Goal: Book appointment/travel/reservation

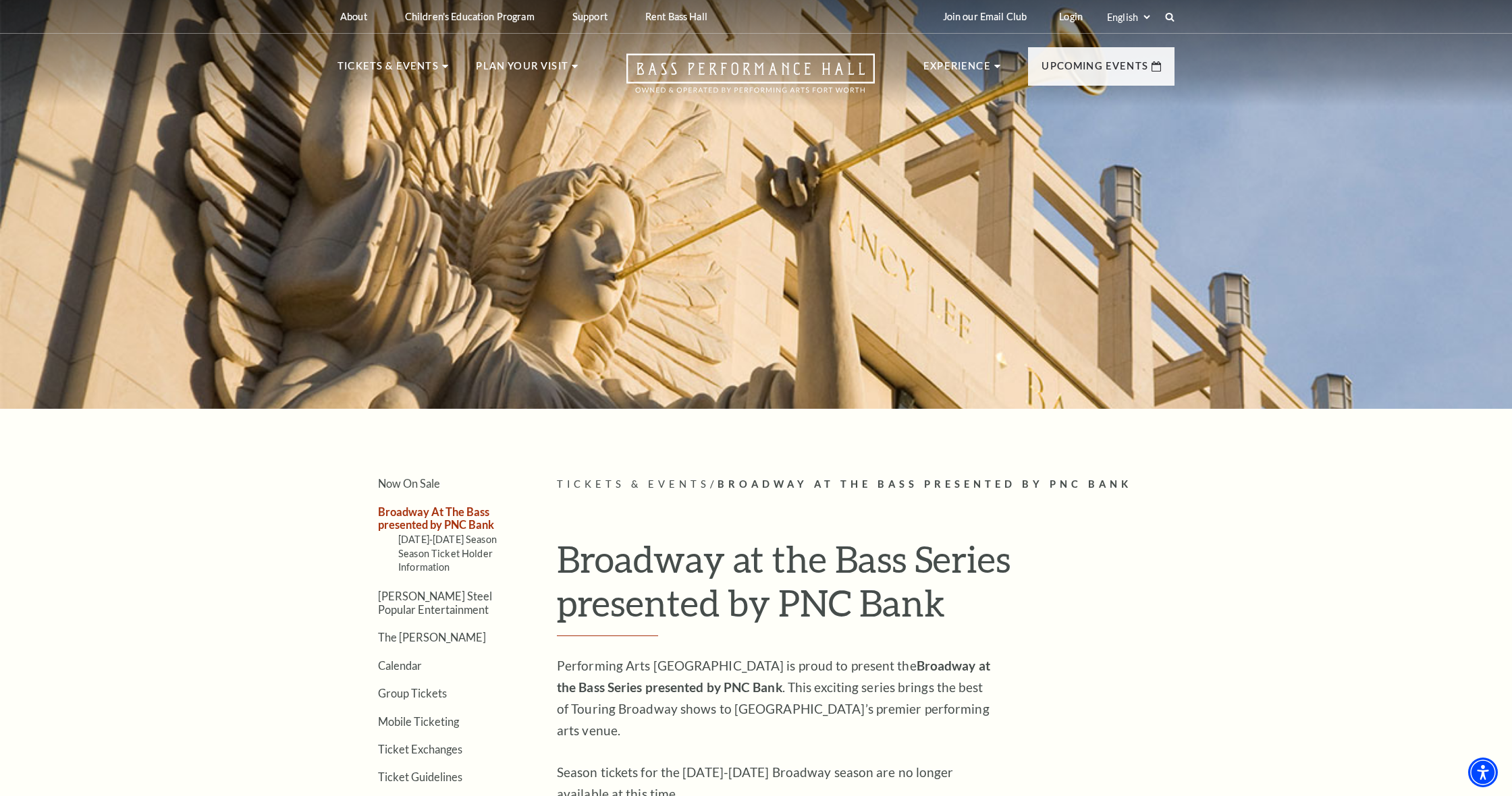
click at [234, 295] on div at bounding box center [756, 200] width 1512 height 417
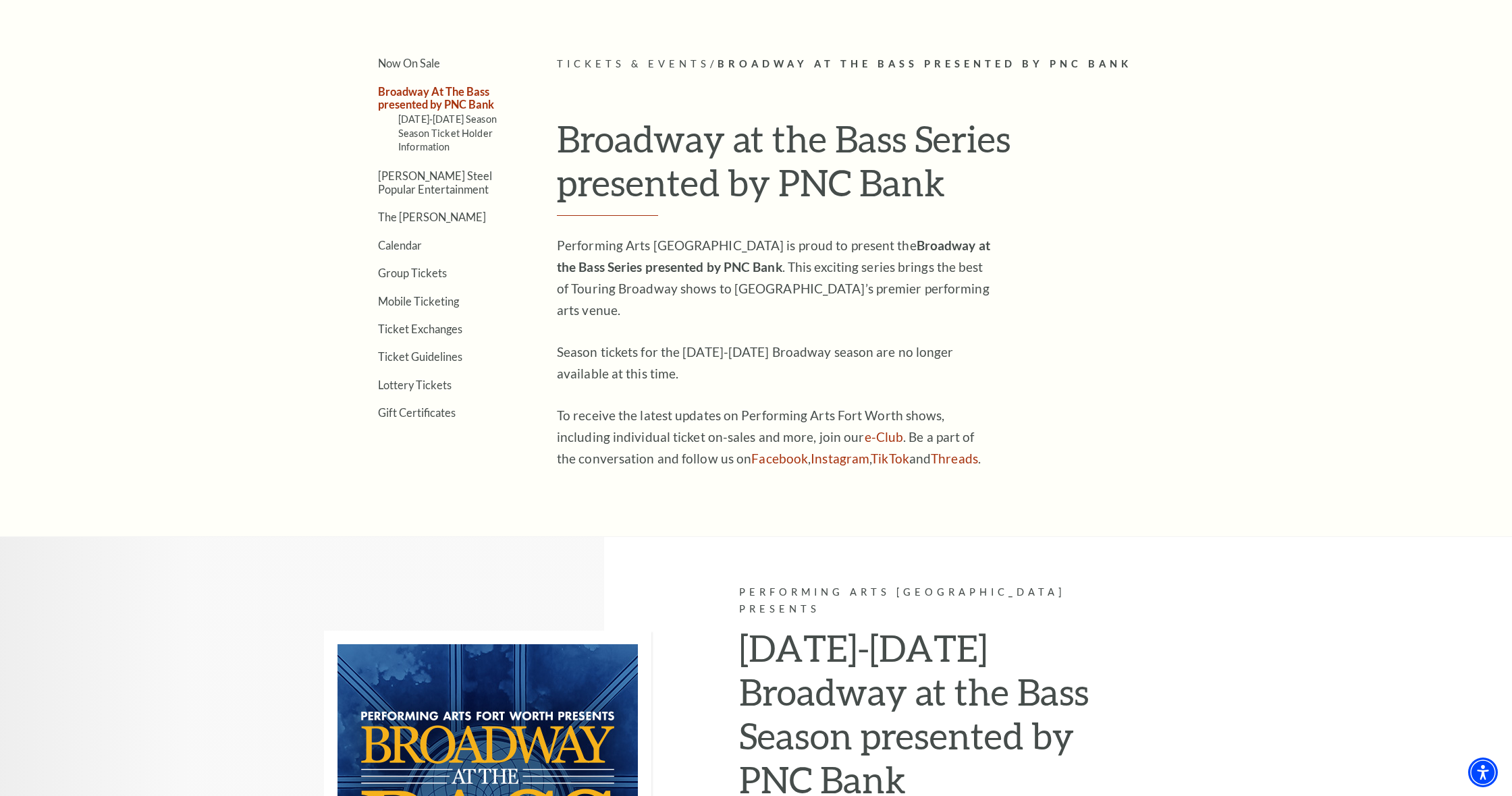
scroll to position [364, 0]
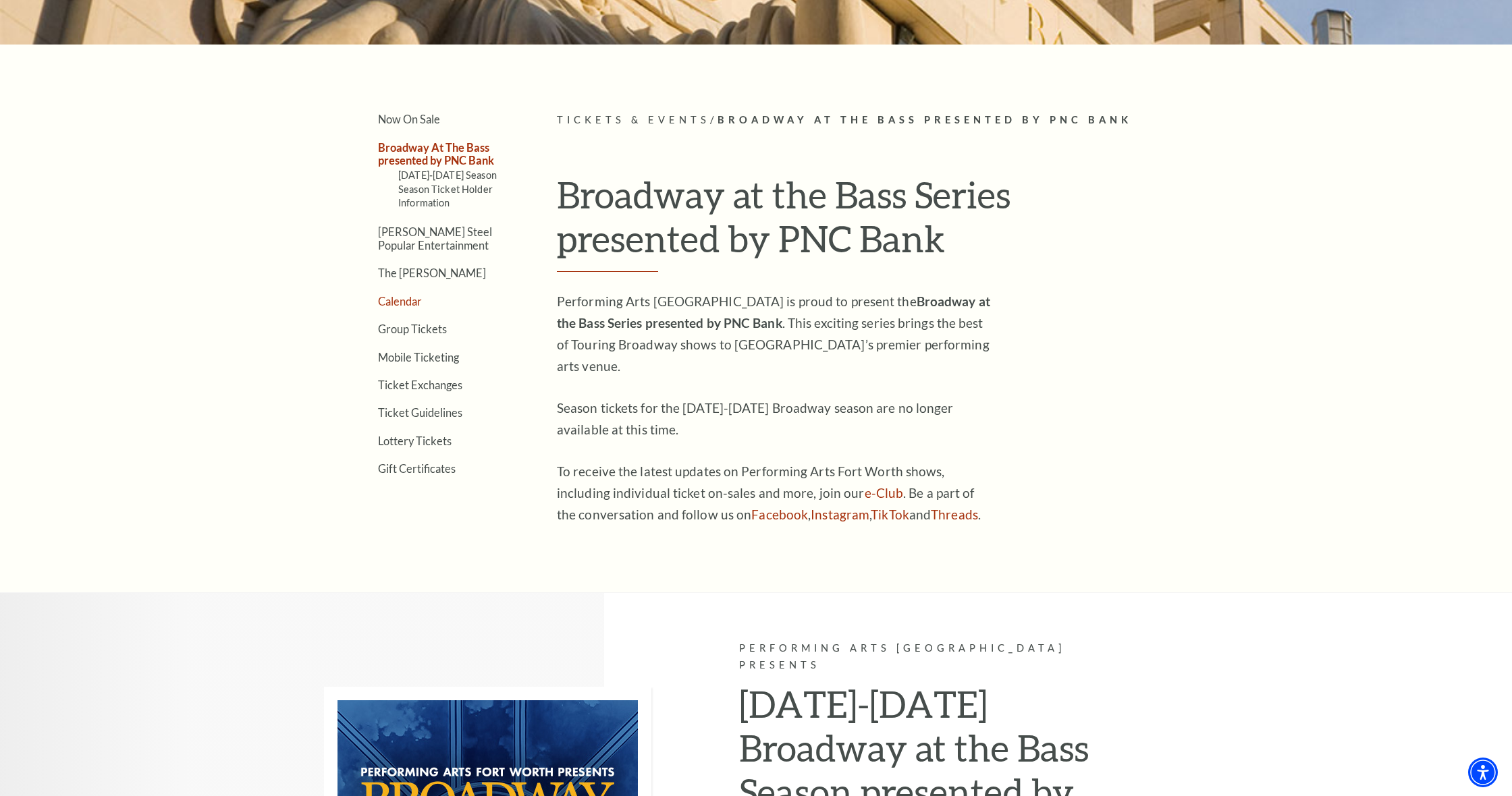
click at [404, 303] on link "Calendar" at bounding box center [400, 301] width 44 height 13
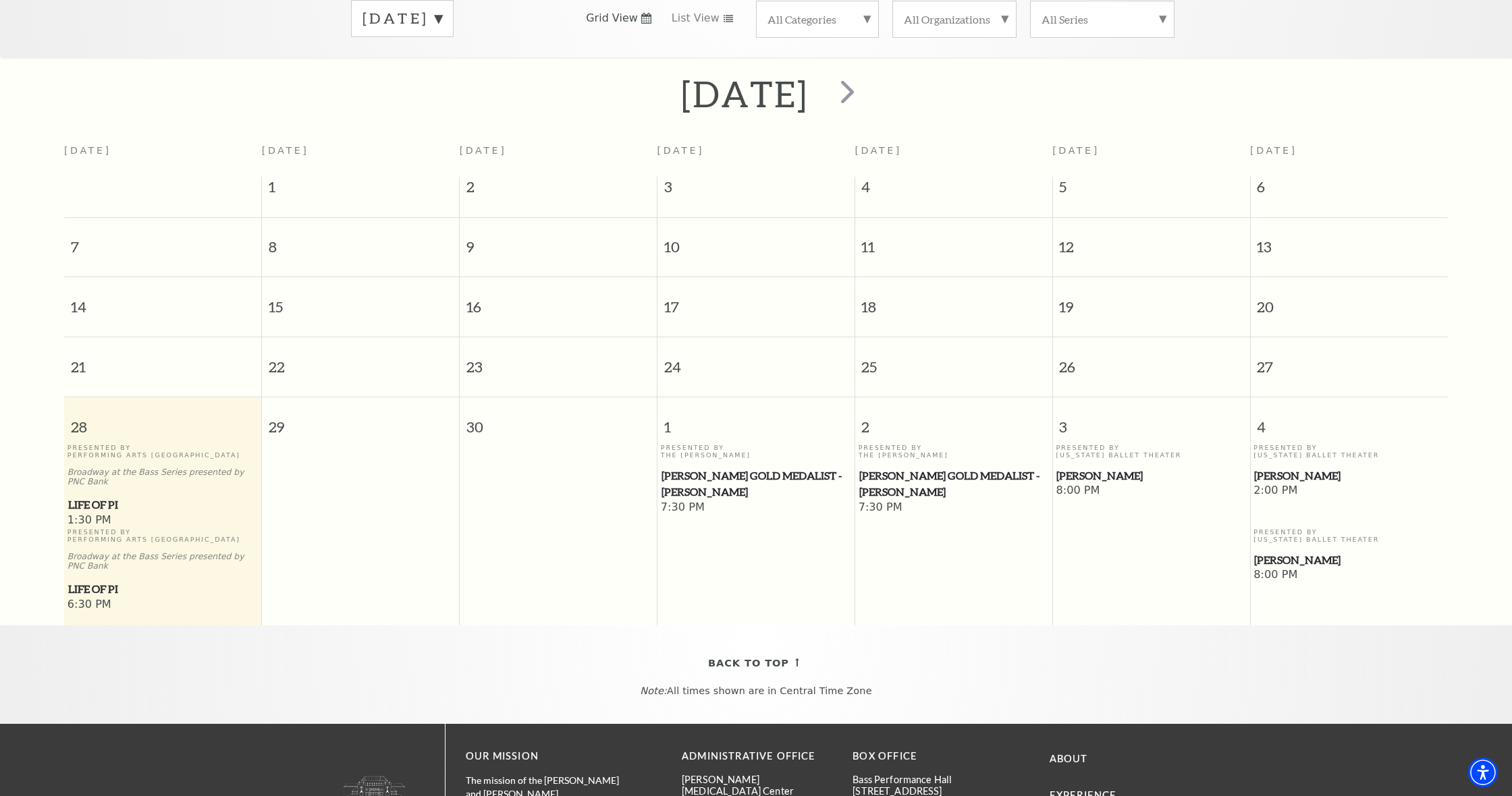
scroll to position [239, 0]
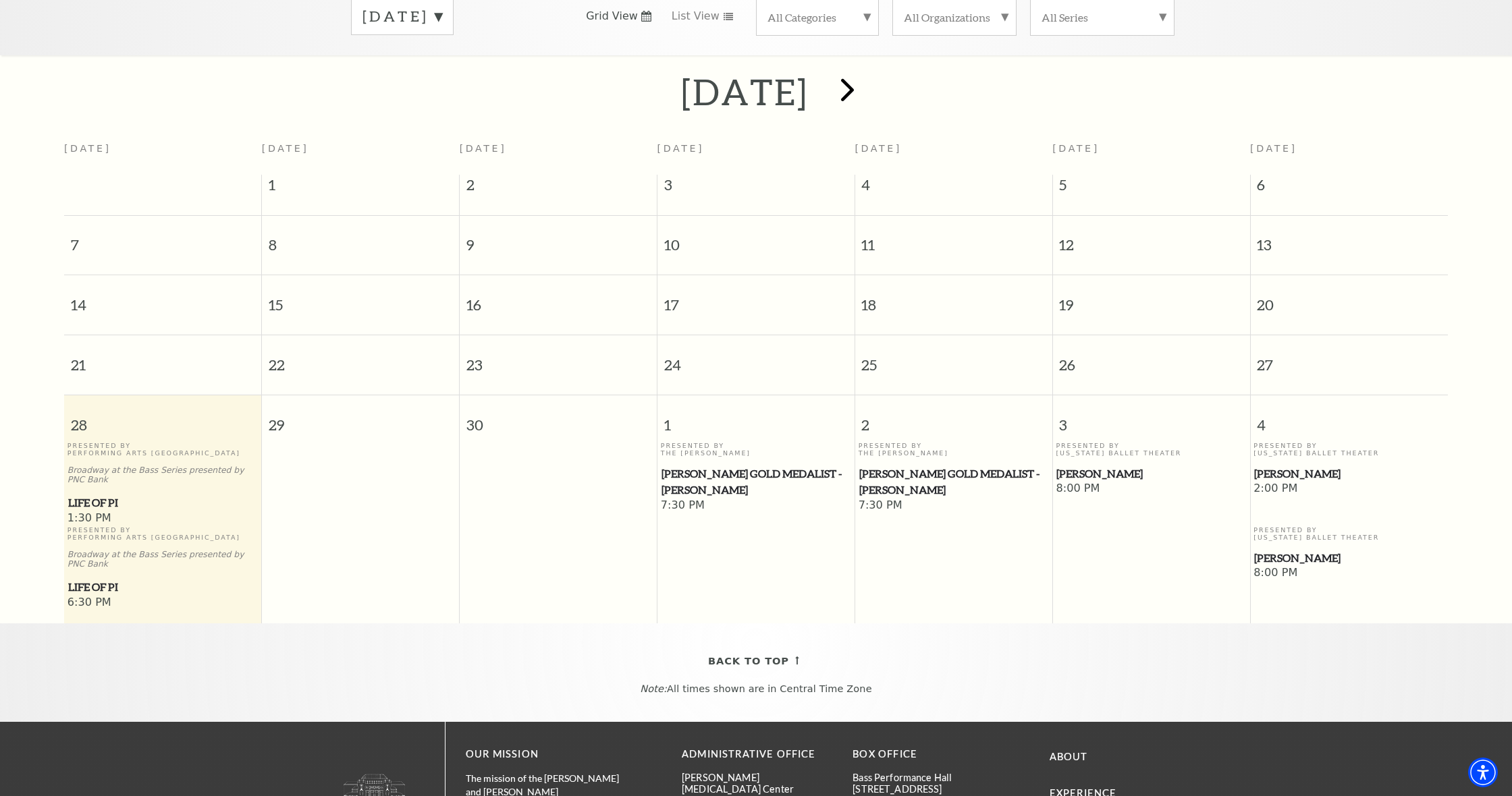
click at [867, 70] on span "next" at bounding box center [847, 89] width 39 height 39
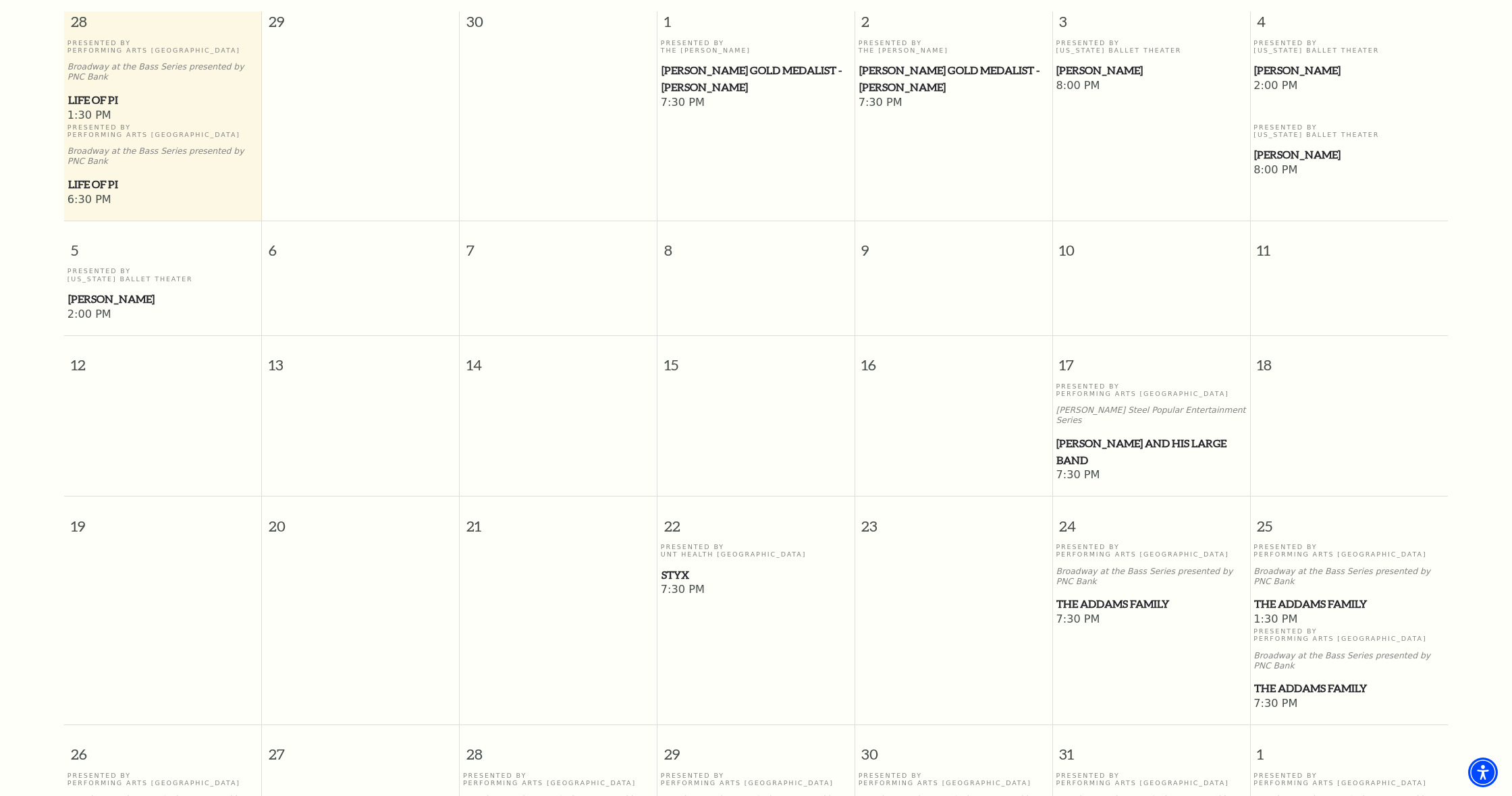
scroll to position [402, 0]
click at [1089, 436] on span "[PERSON_NAME] and his Large Band" at bounding box center [1151, 452] width 189 height 33
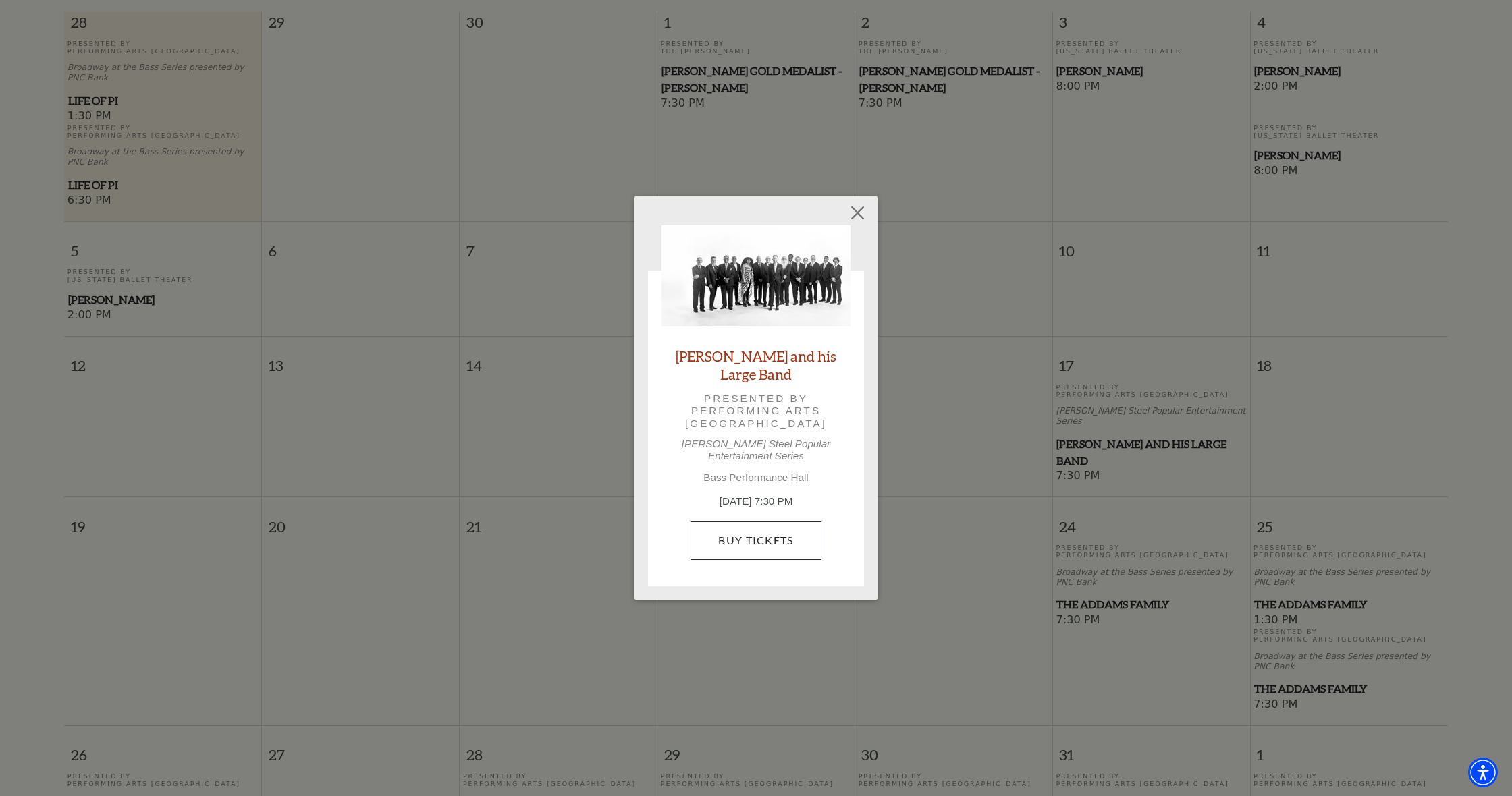
click at [756, 532] on link "Buy Tickets" at bounding box center [756, 541] width 130 height 38
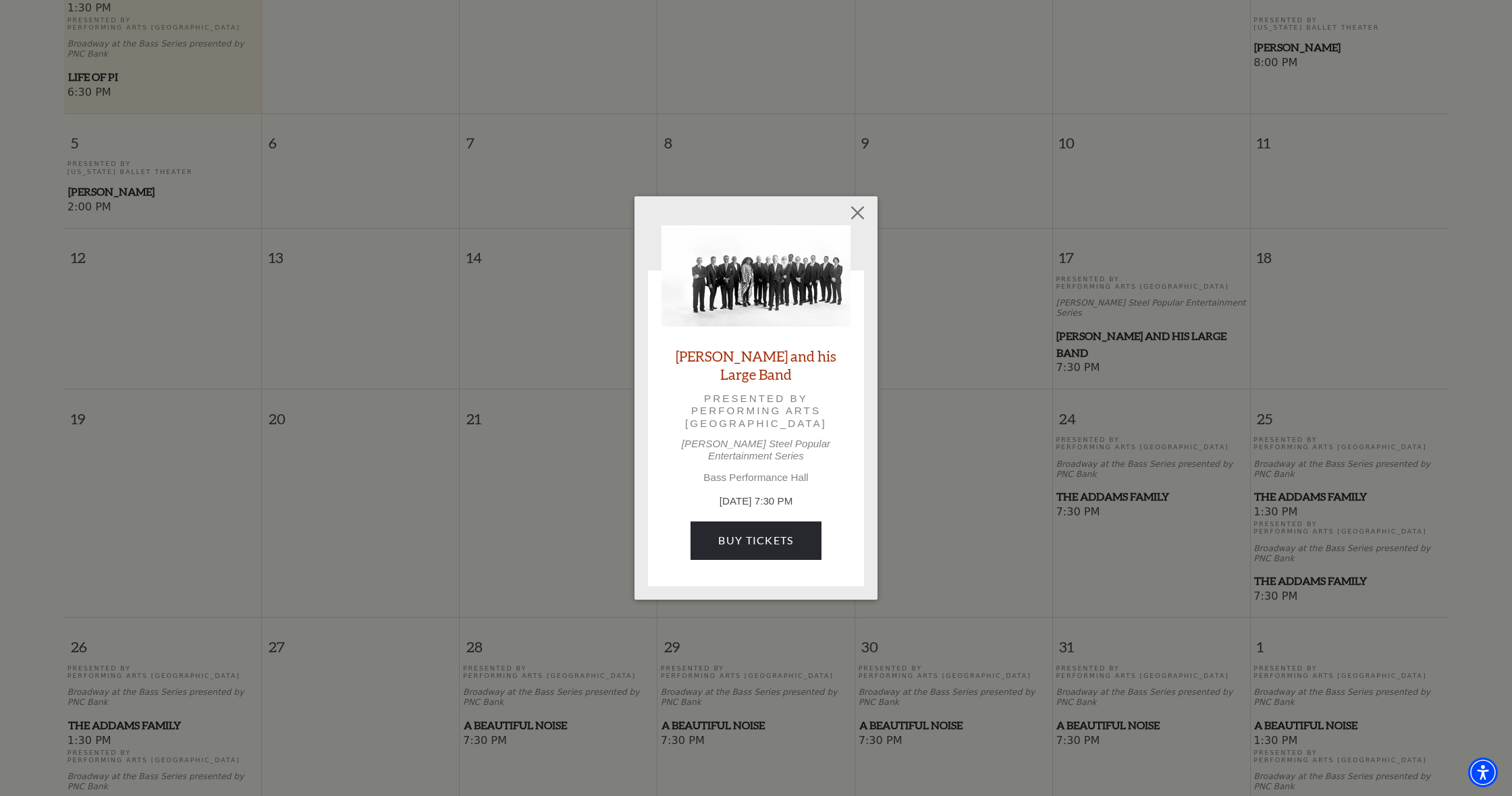
scroll to position [511, 0]
click at [860, 221] on button "Close" at bounding box center [858, 213] width 26 height 26
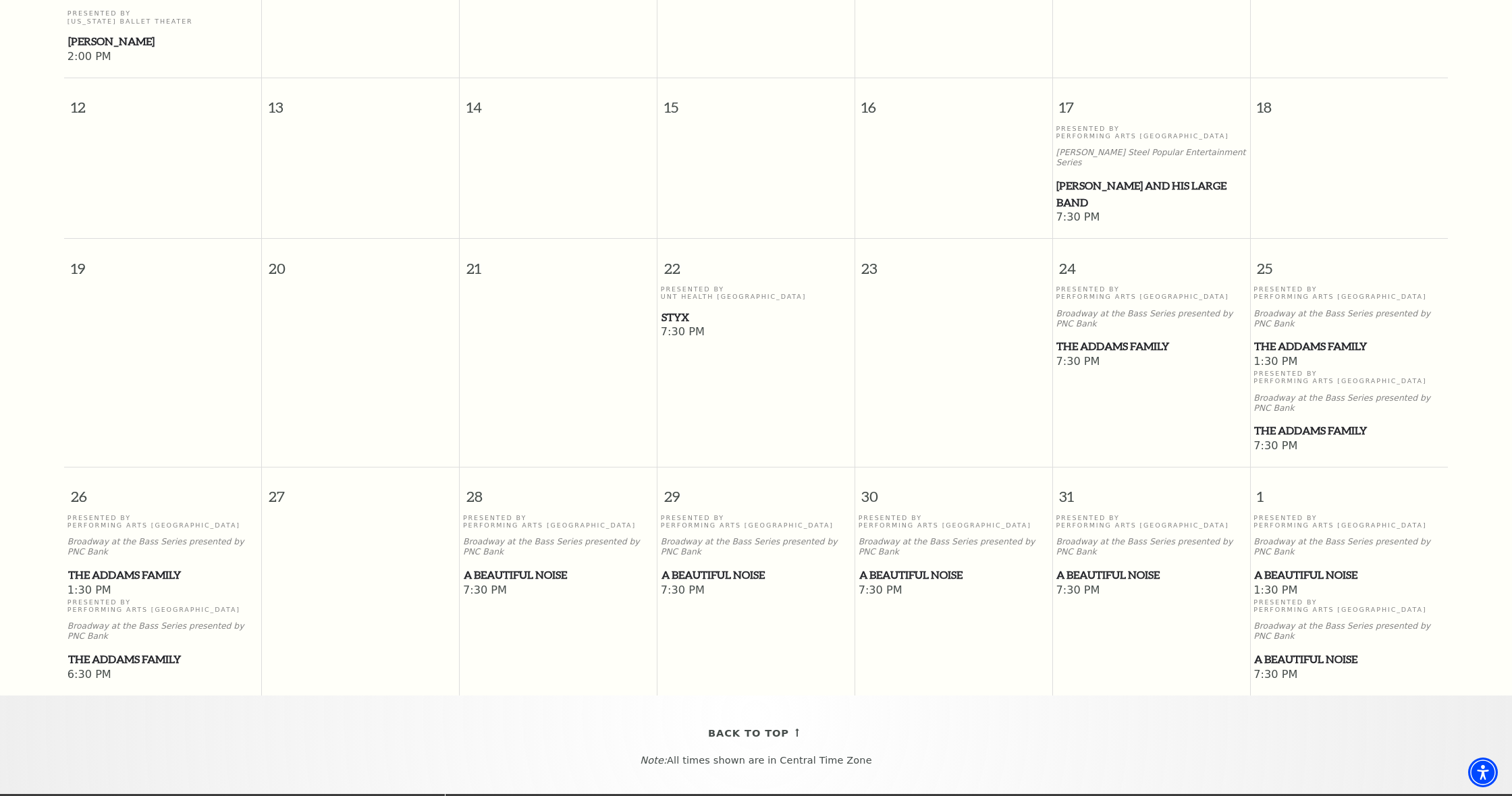
scroll to position [669, 0]
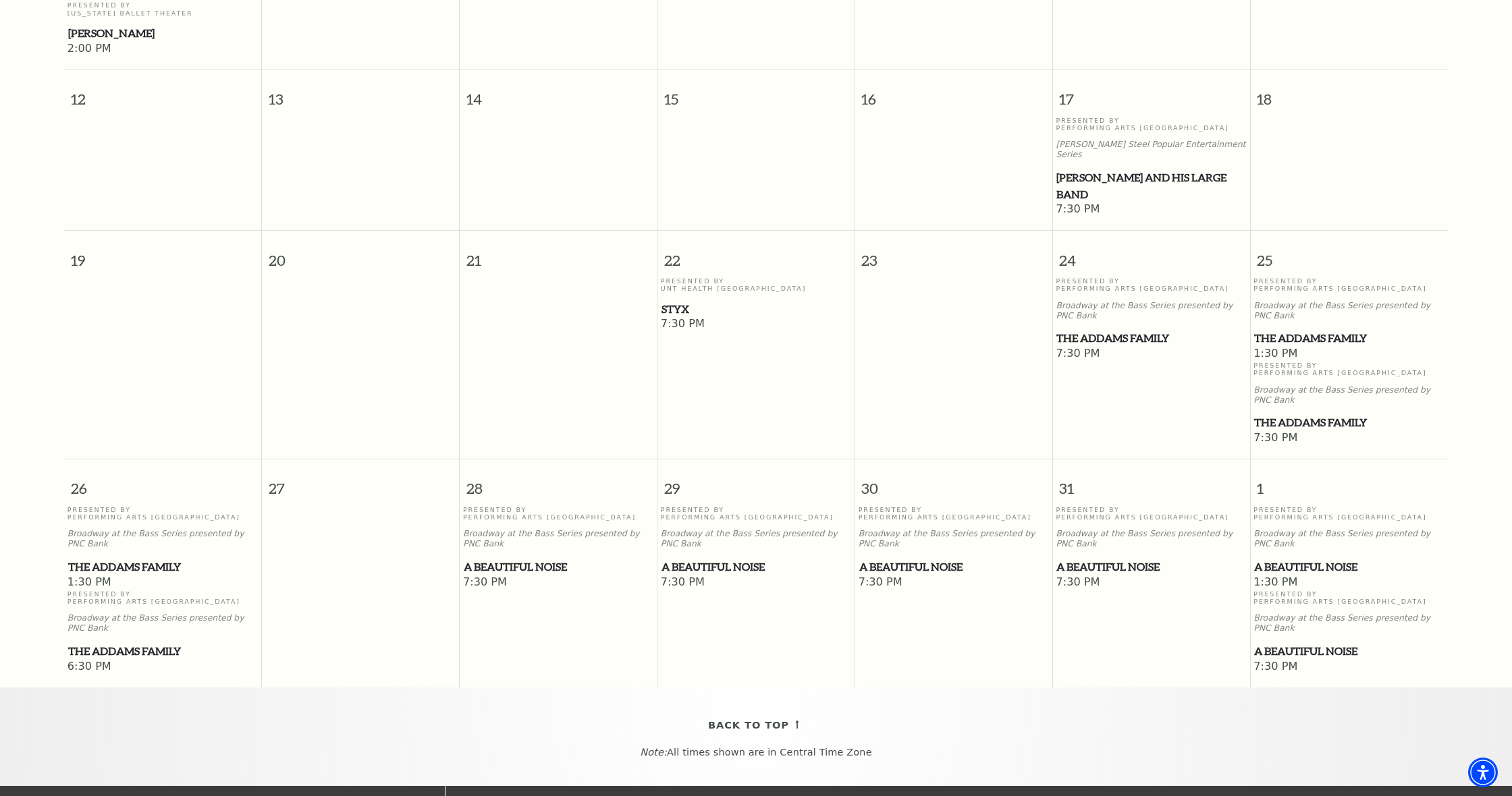
click at [527, 559] on span "A Beautiful Noise" at bounding box center [558, 567] width 189 height 17
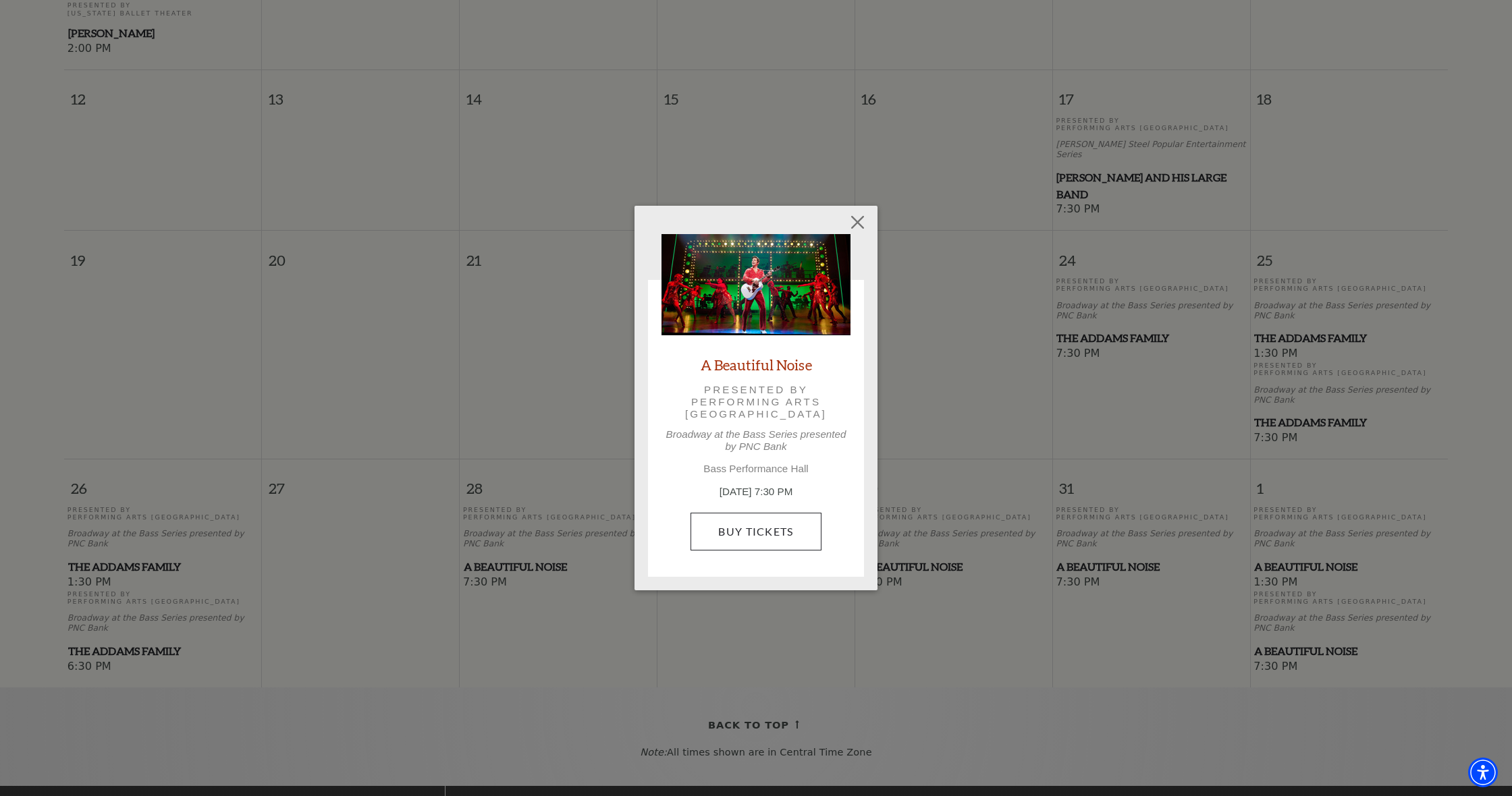
click at [789, 532] on link "Buy Tickets" at bounding box center [756, 532] width 130 height 38
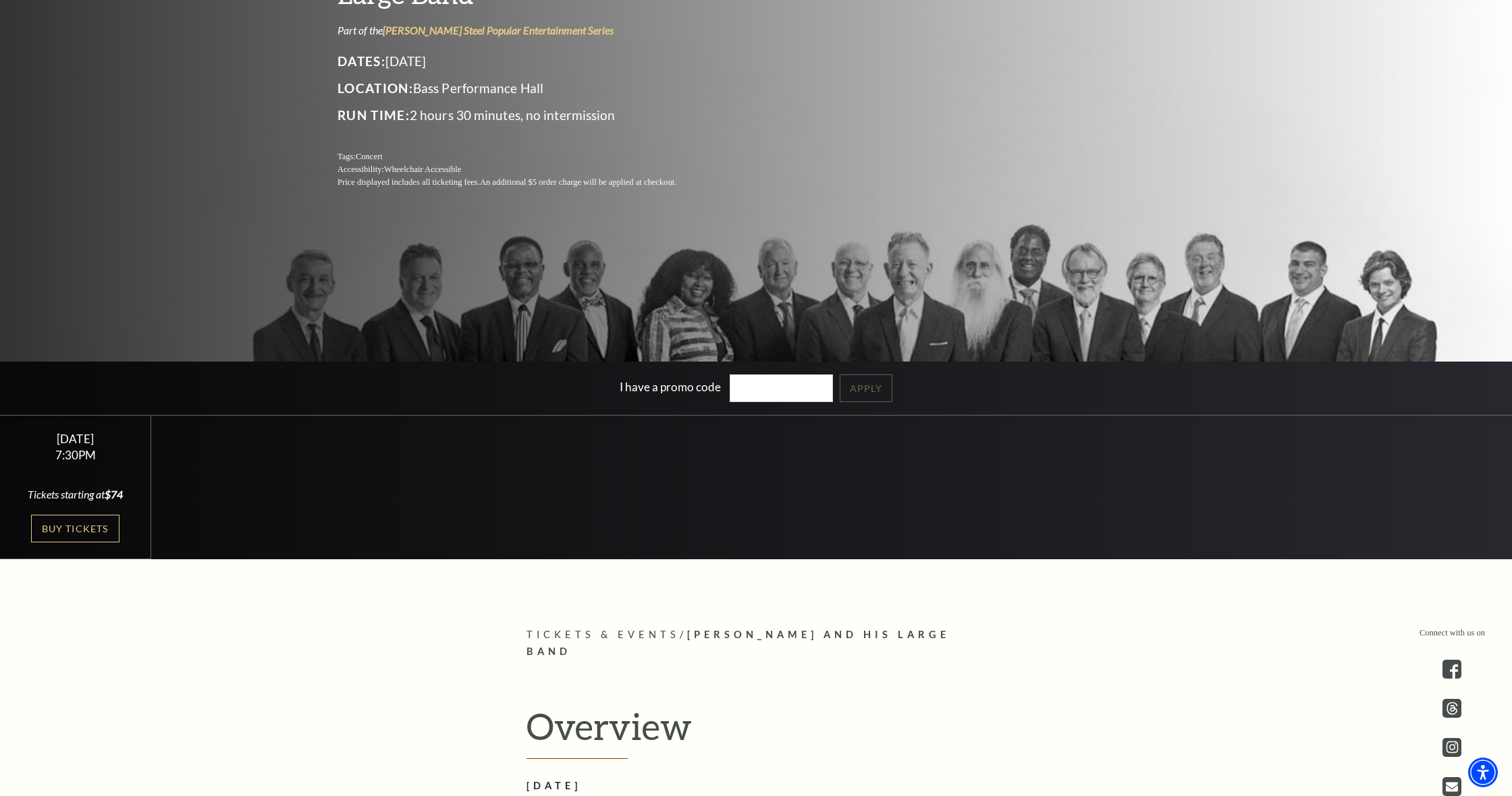
scroll to position [263, 0]
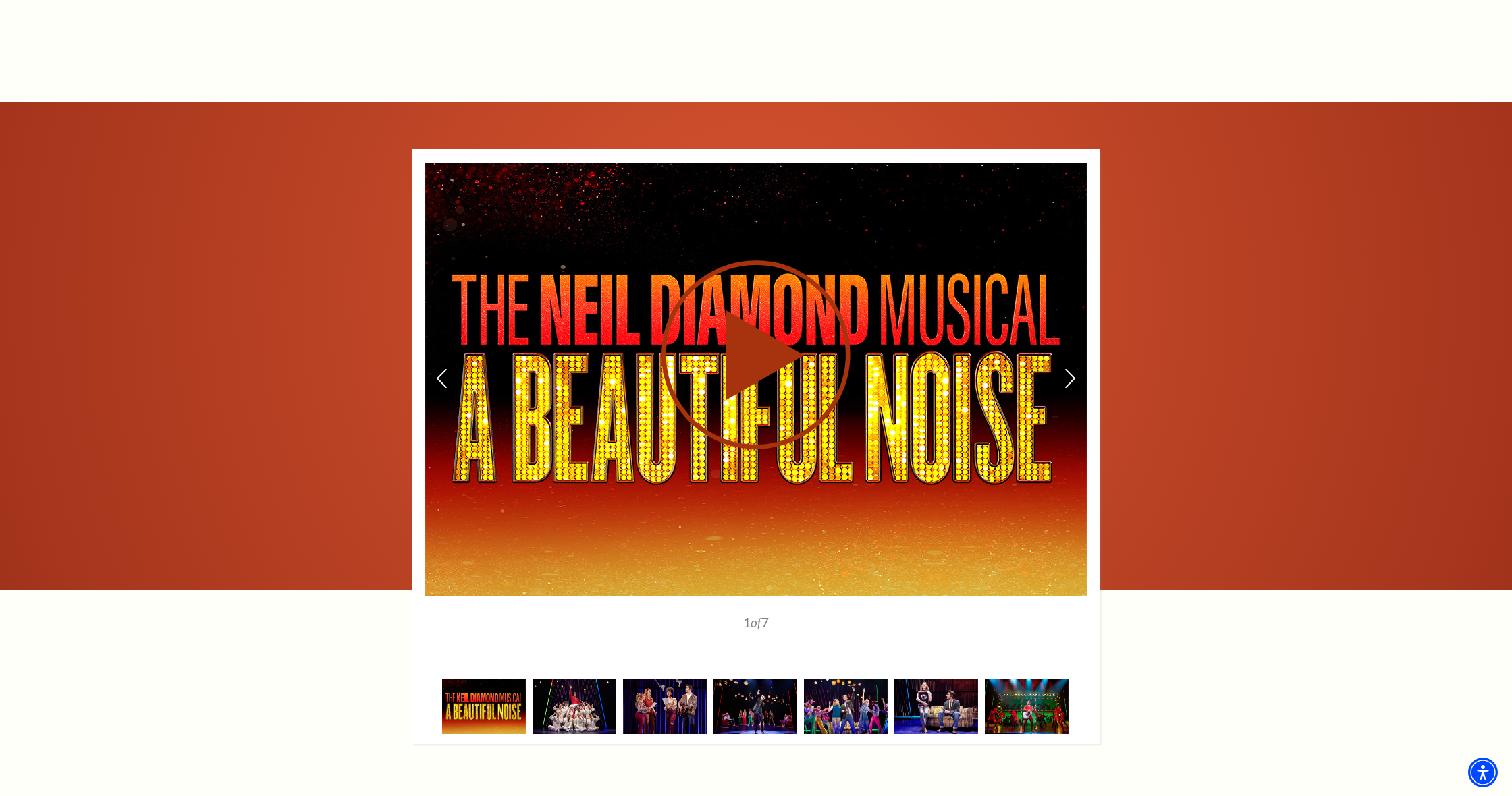
scroll to position [2014, 0]
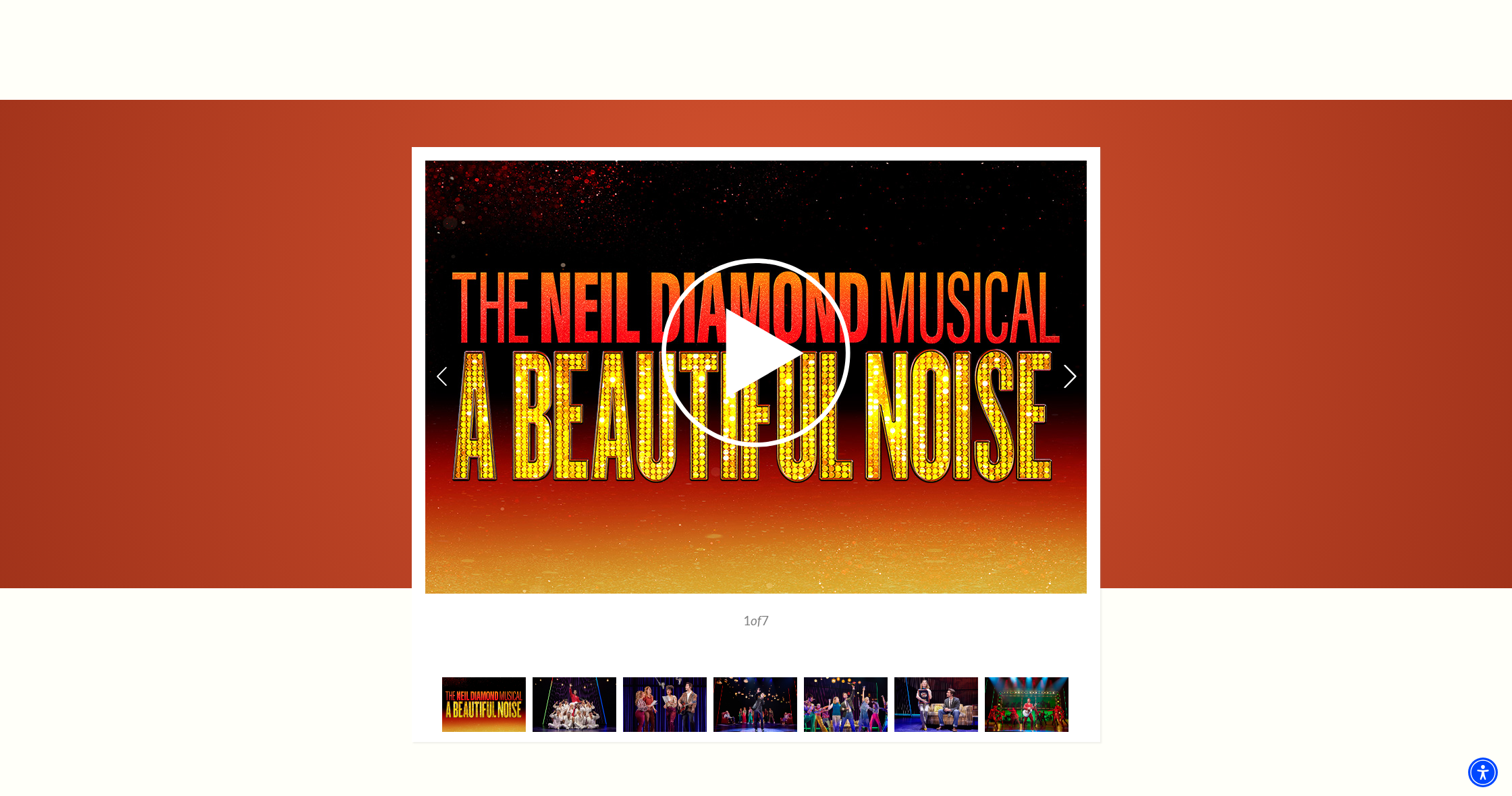
click at [1070, 365] on icon at bounding box center [1070, 377] width 14 height 24
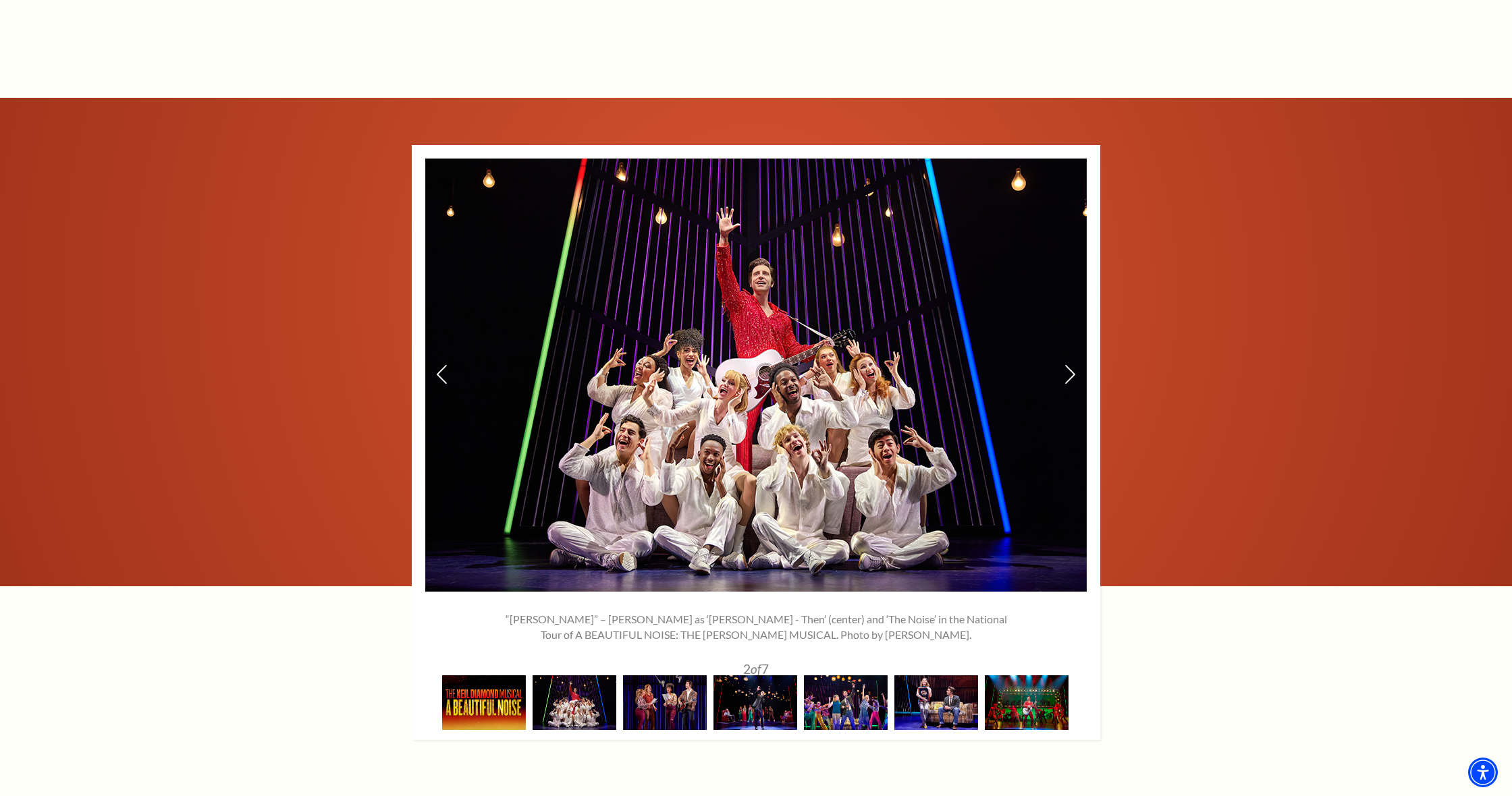
scroll to position [2019, 1]
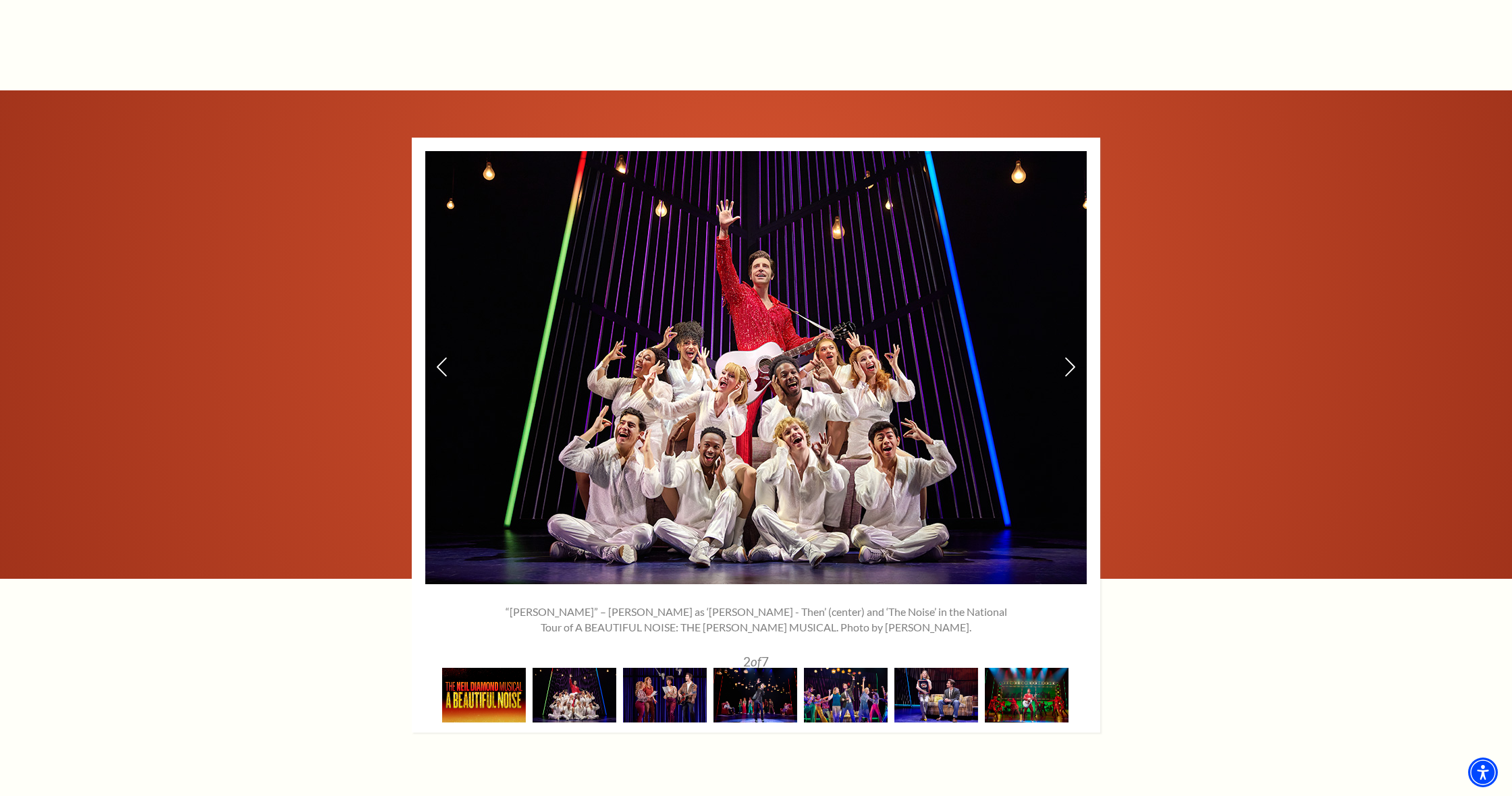
click at [1060, 305] on img at bounding box center [756, 367] width 661 height 433
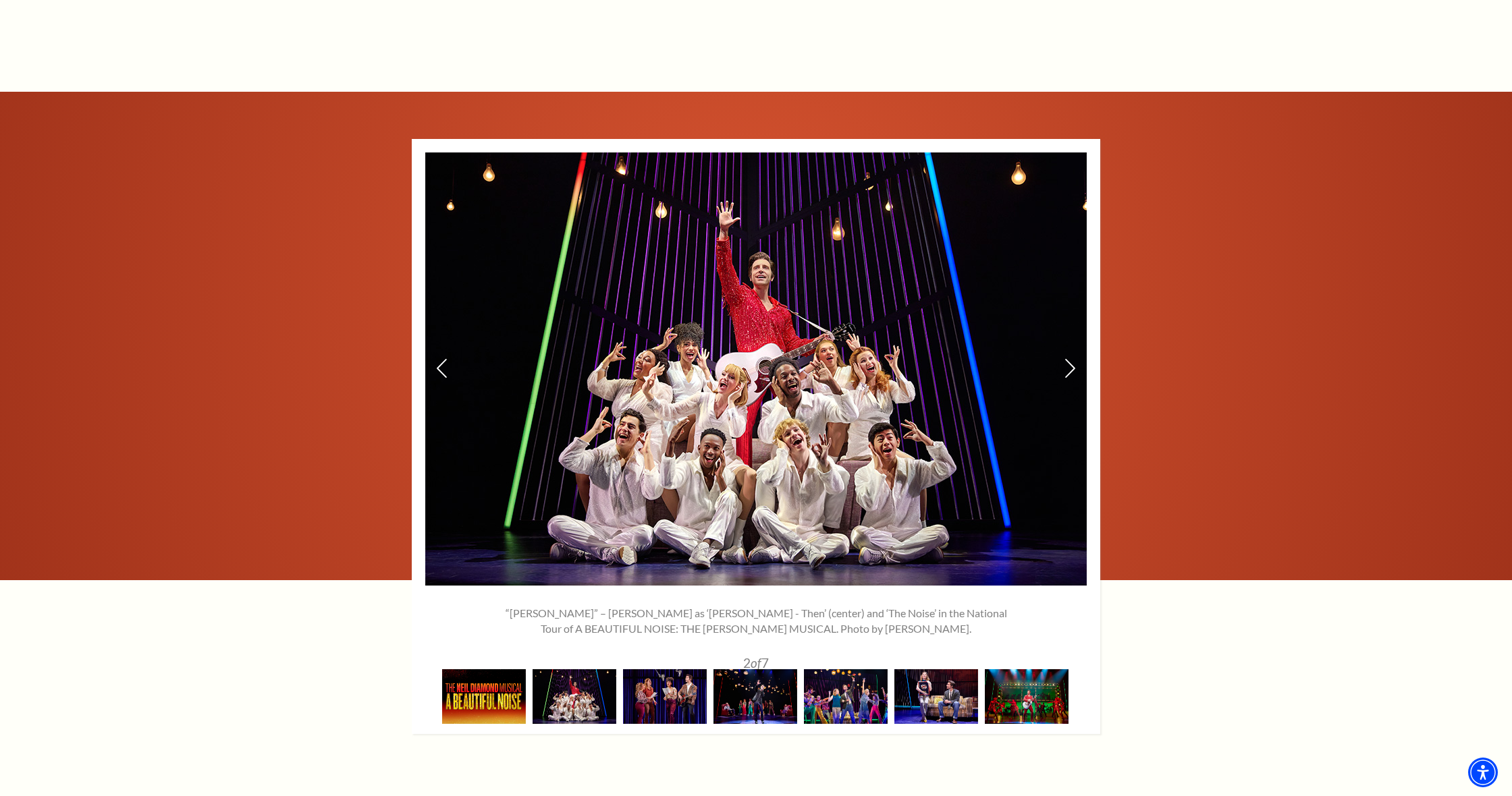
scroll to position [2023, 0]
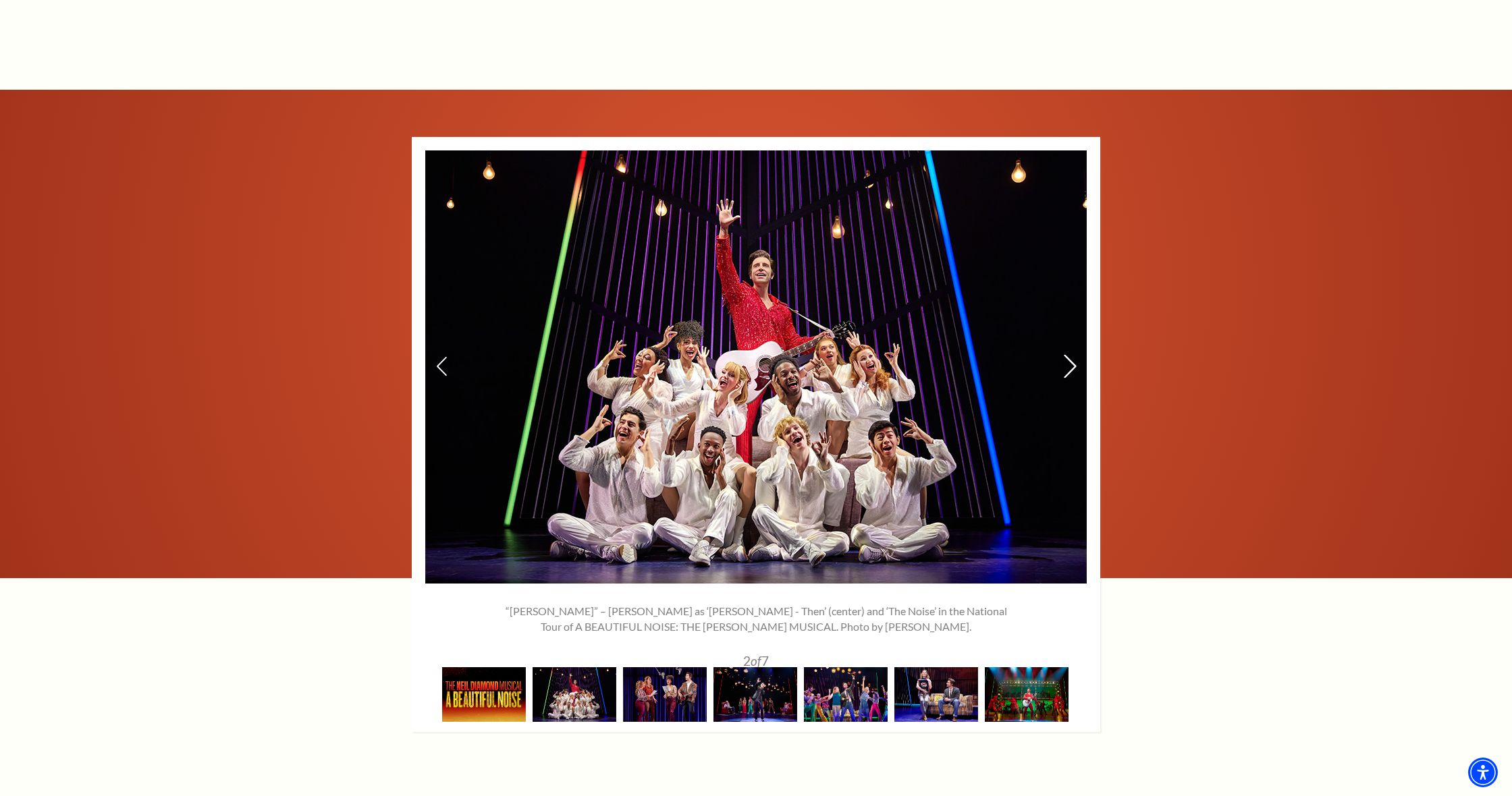
click at [1068, 355] on icon at bounding box center [1070, 367] width 14 height 24
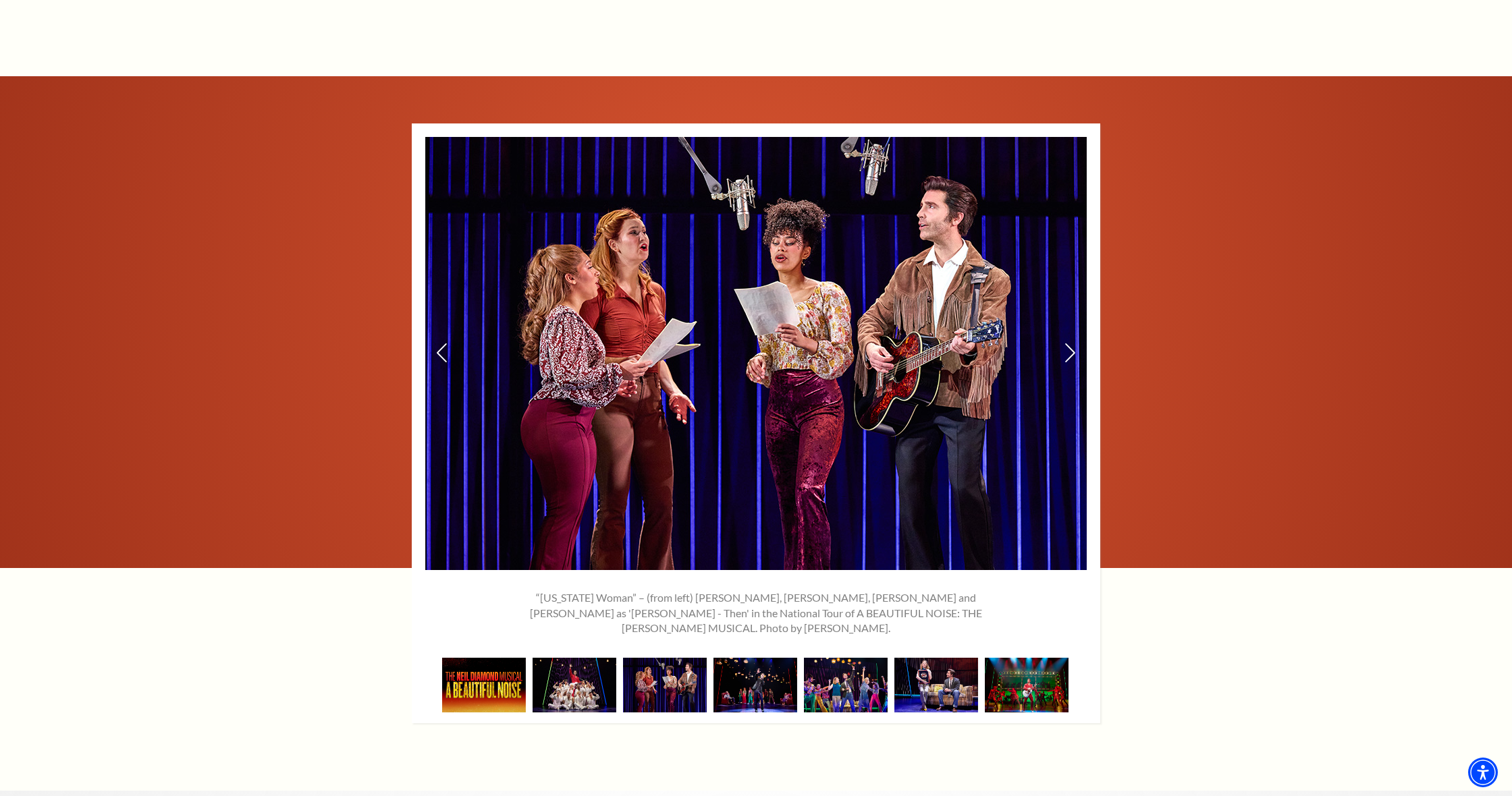
scroll to position [2036, 1]
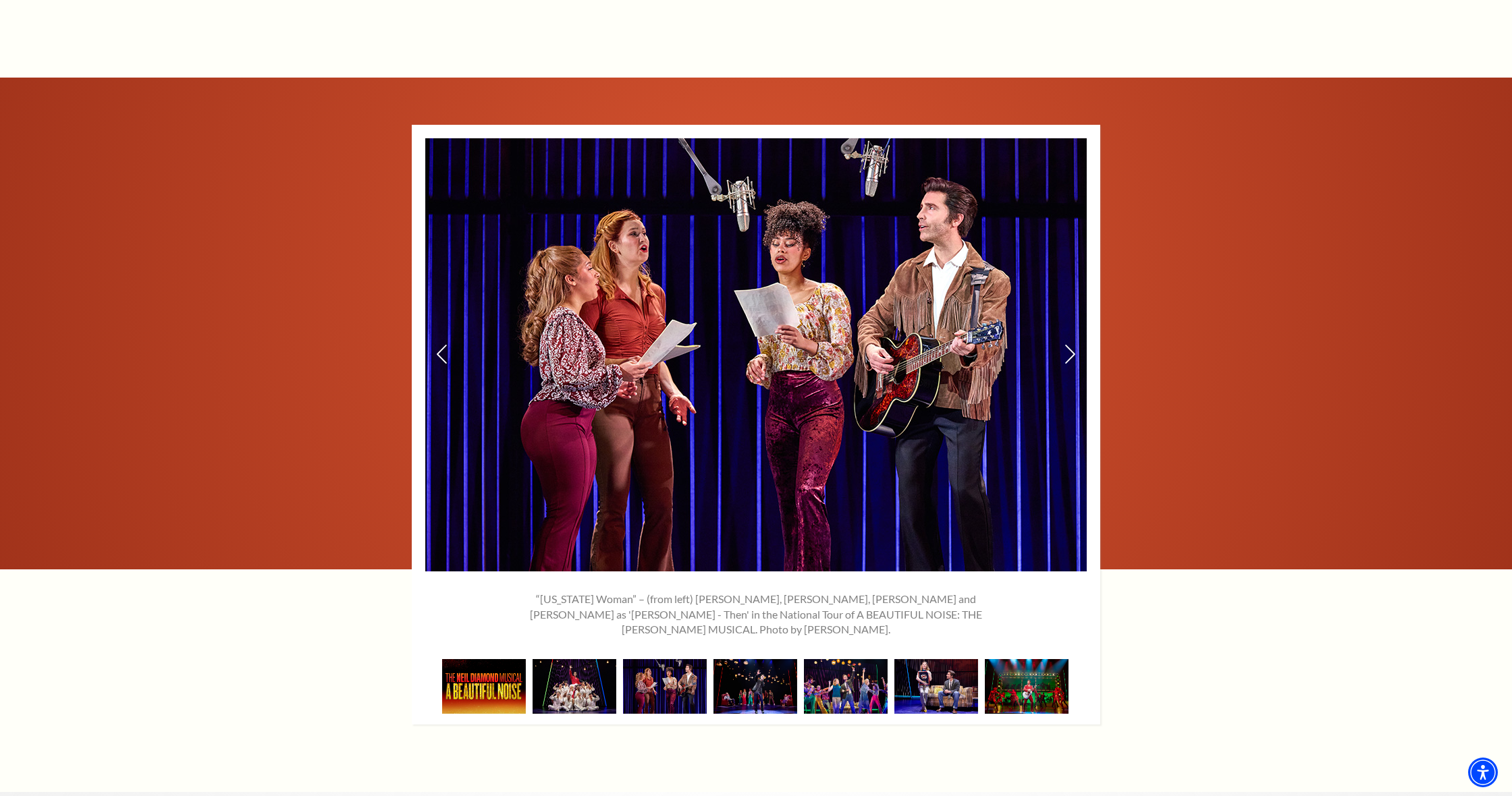
click at [1068, 305] on img at bounding box center [756, 354] width 661 height 433
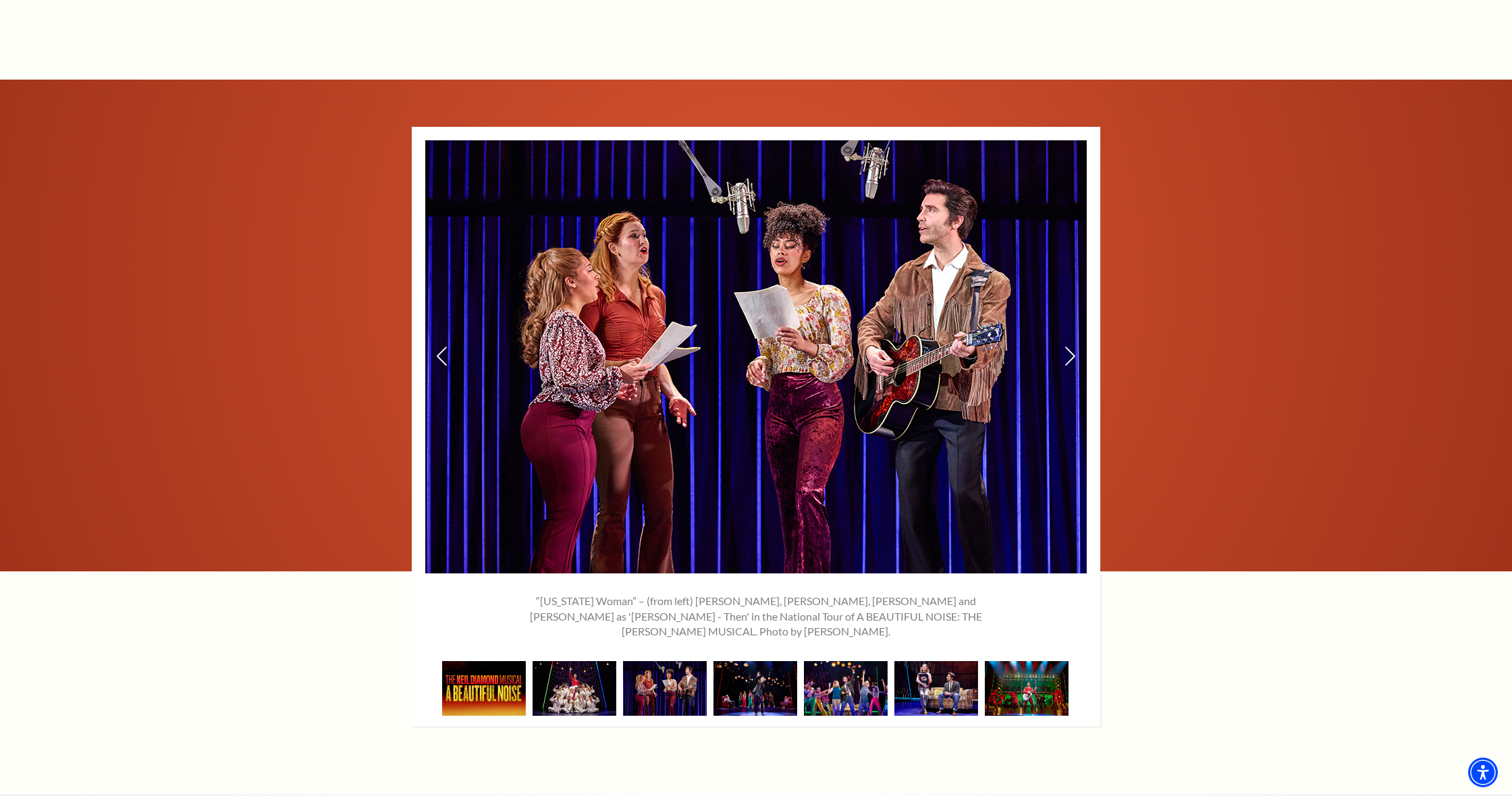
scroll to position [2031, 1]
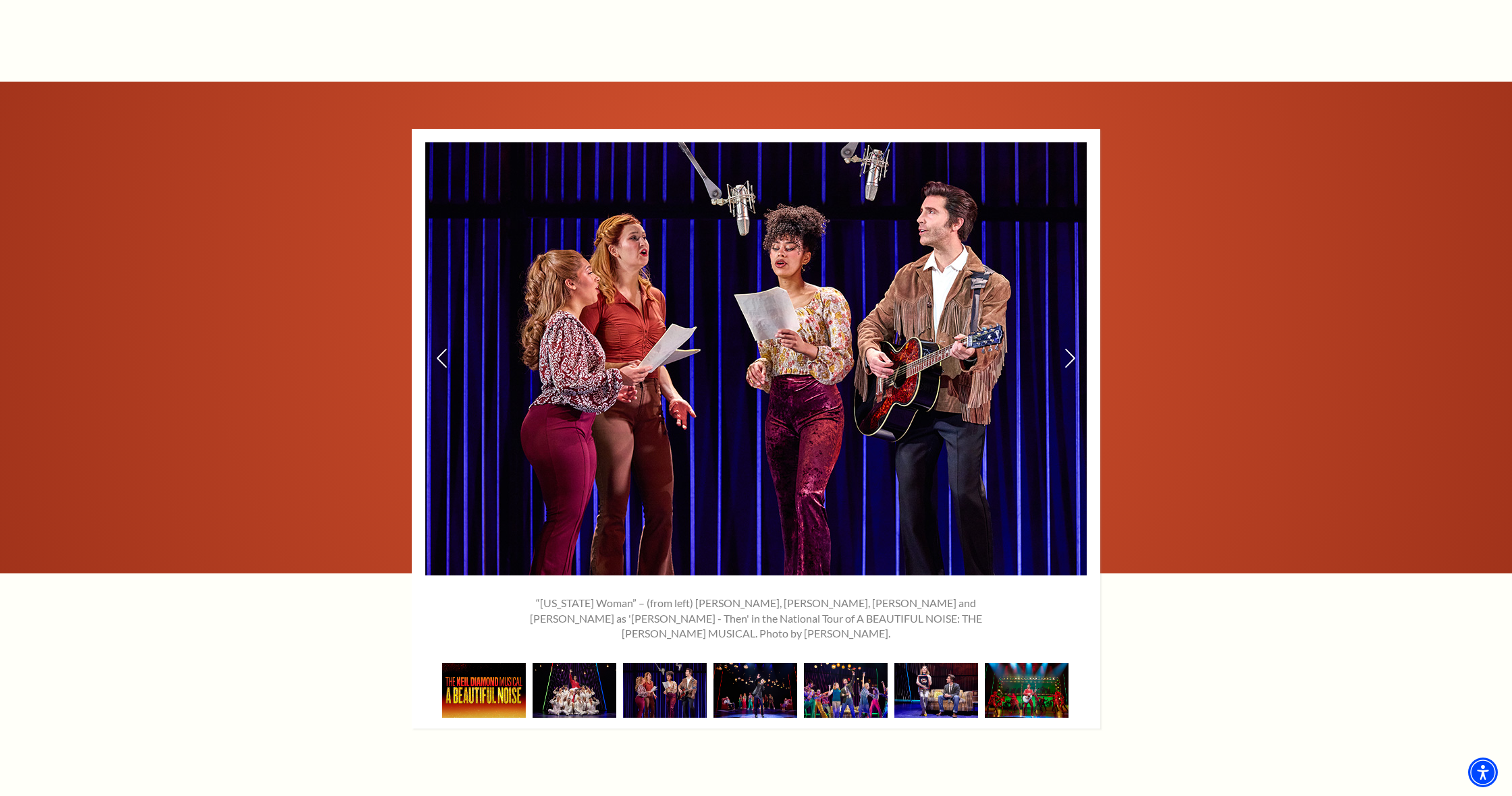
click at [1063, 294] on img at bounding box center [756, 358] width 661 height 433
click at [1064, 346] on icon at bounding box center [1070, 358] width 14 height 24
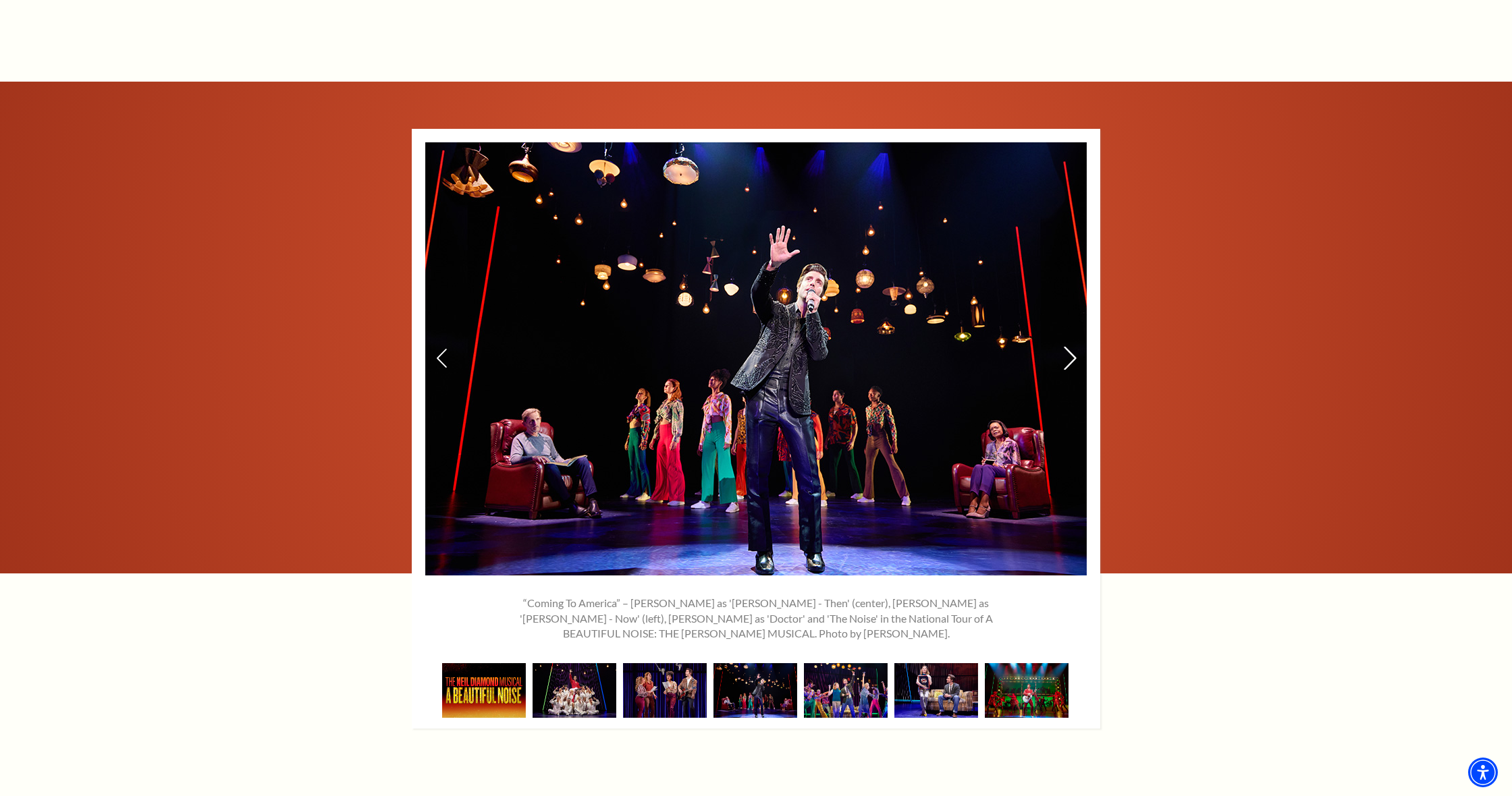
click at [1068, 346] on icon at bounding box center [1070, 358] width 14 height 24
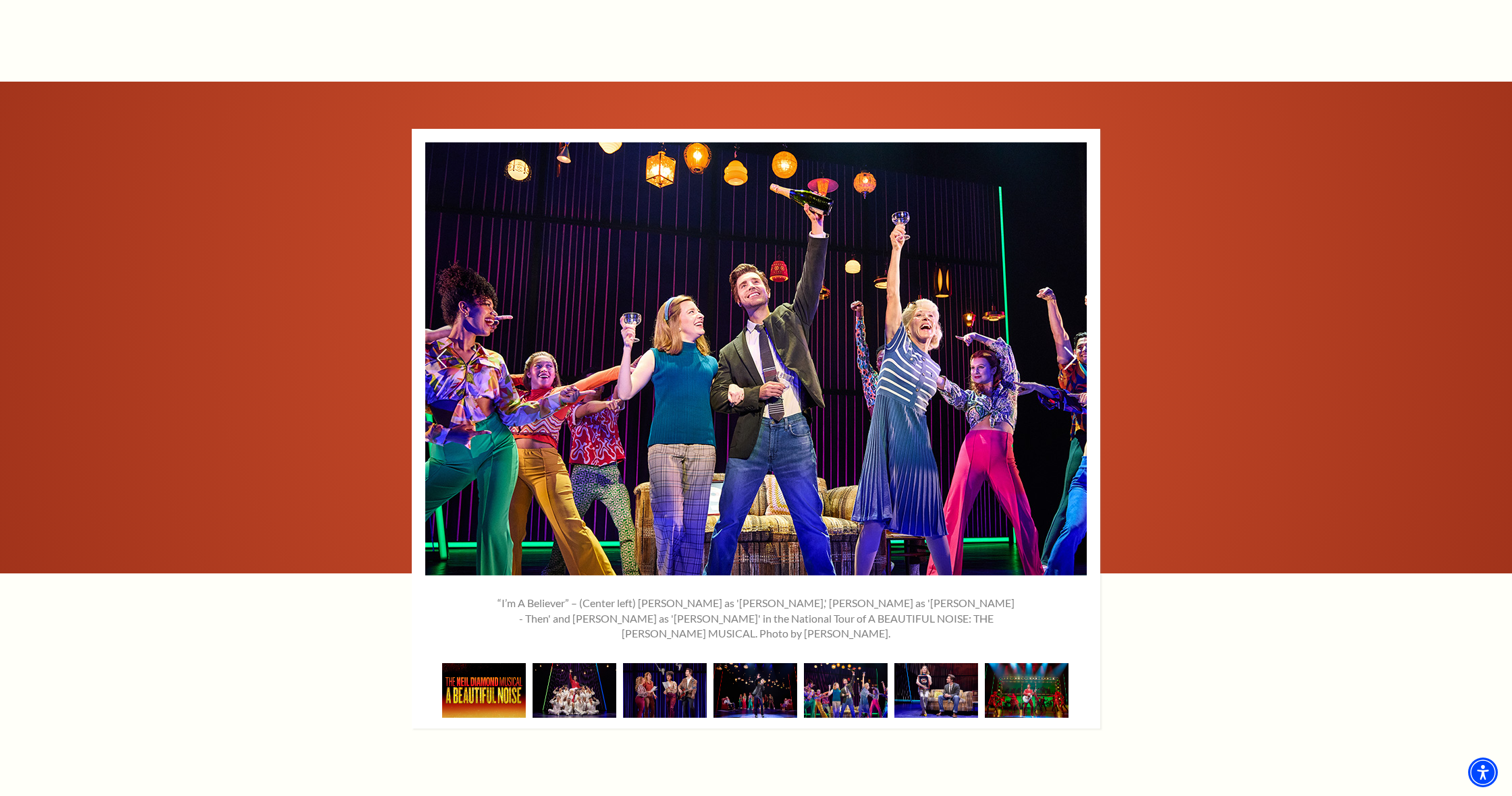
click at [1069, 346] on icon at bounding box center [1070, 358] width 14 height 24
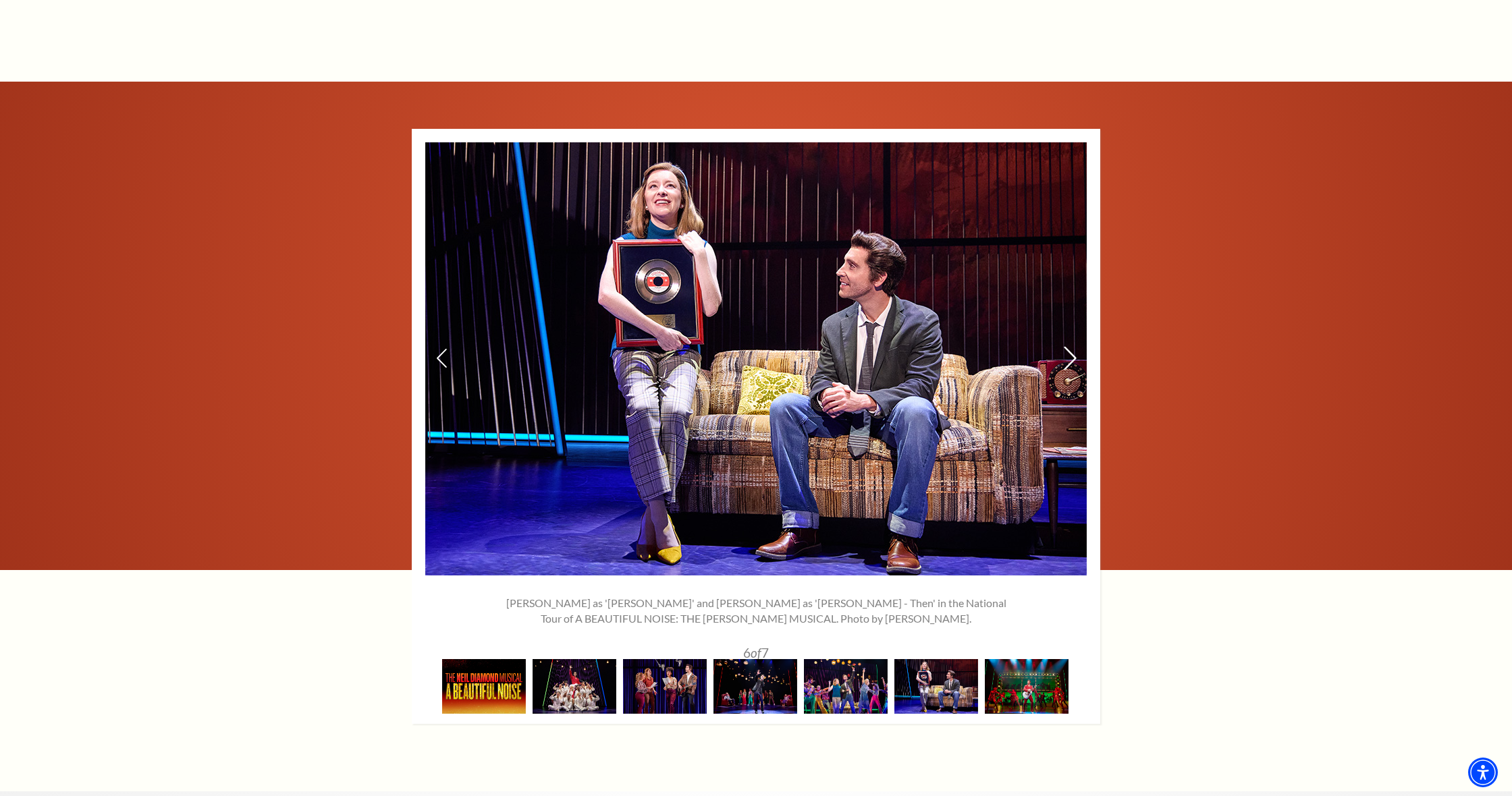
click at [1068, 346] on icon at bounding box center [1070, 358] width 14 height 24
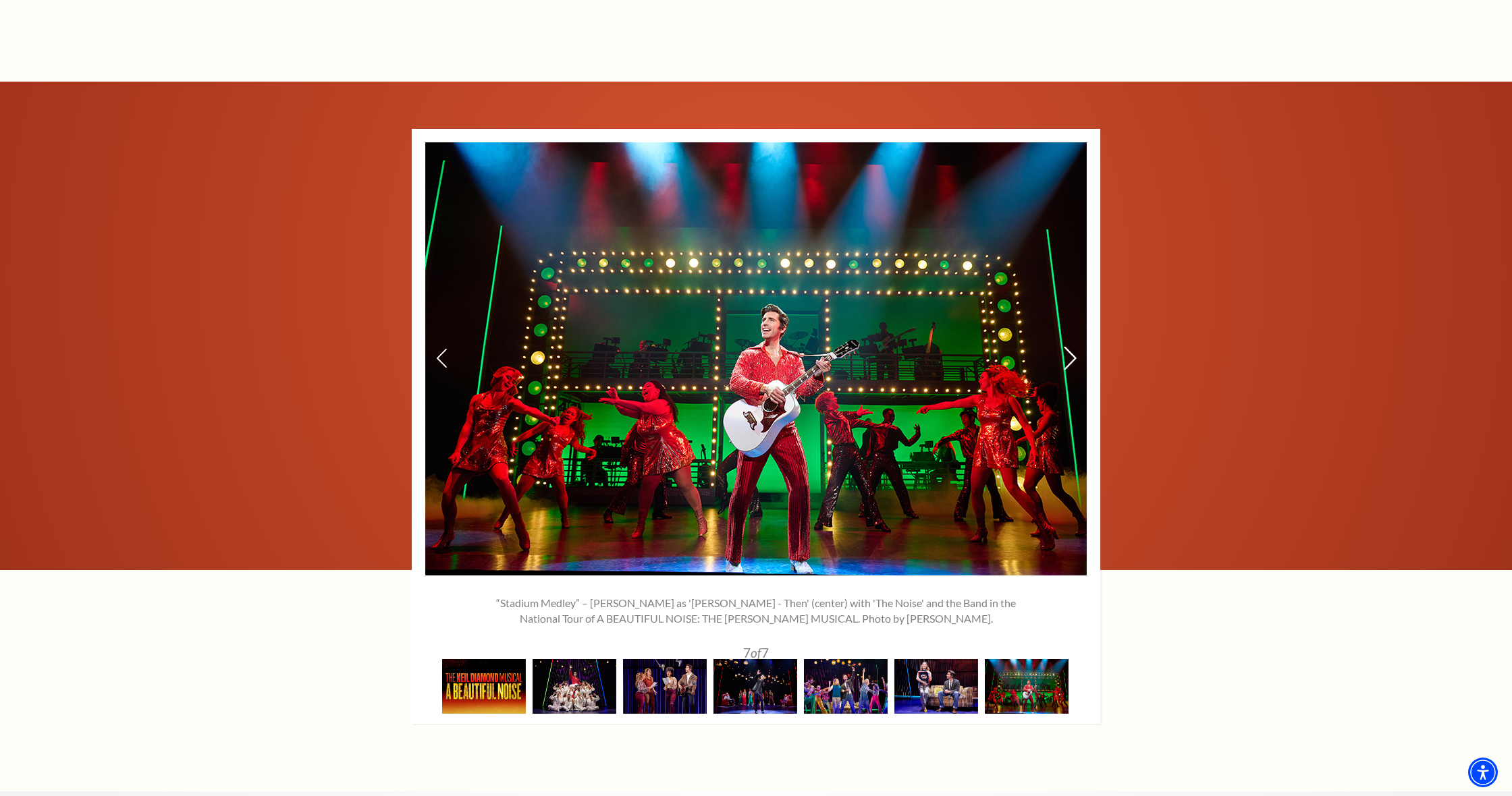
click at [1068, 346] on icon at bounding box center [1070, 358] width 14 height 24
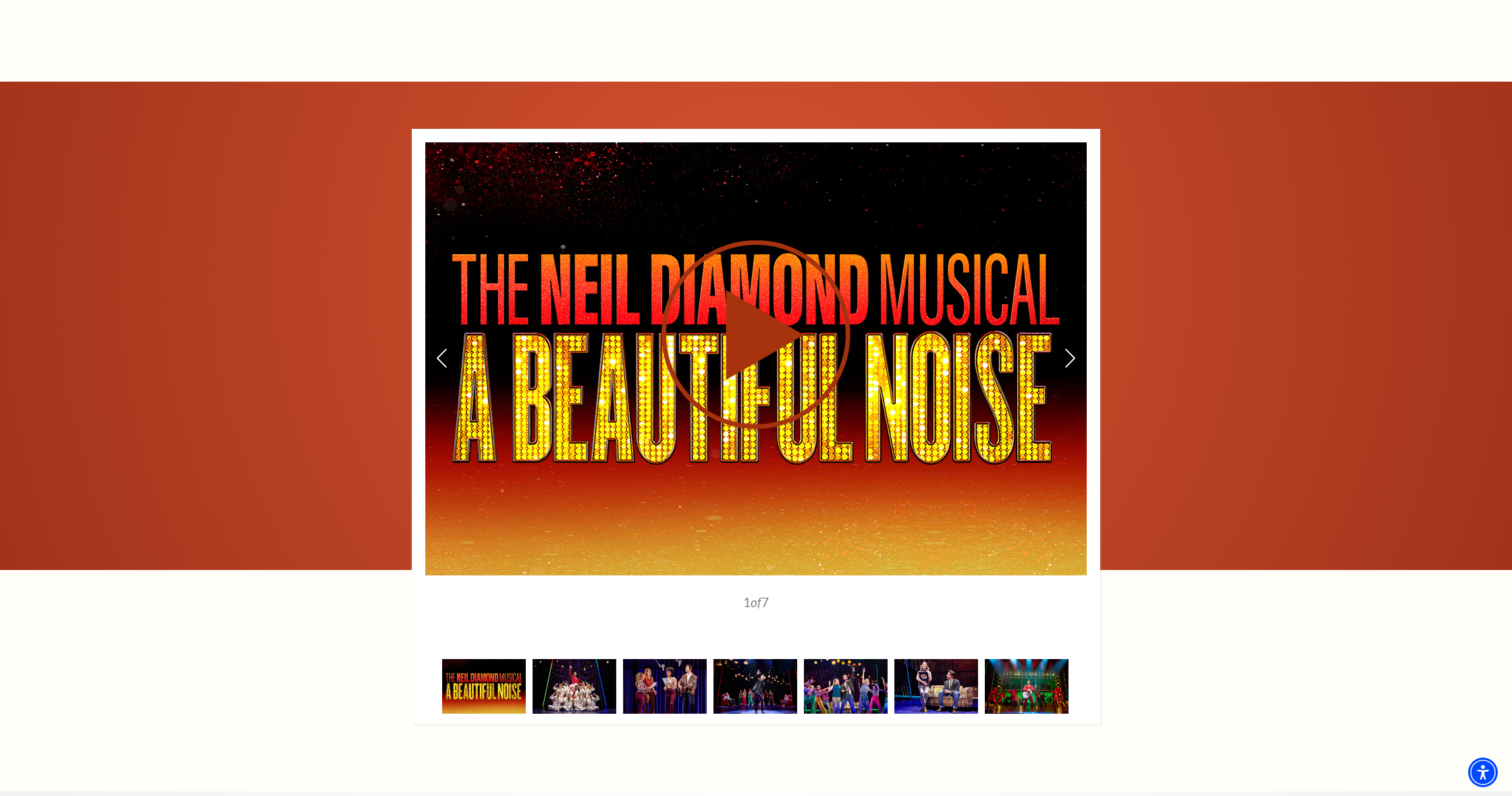
click at [752, 273] on use at bounding box center [756, 334] width 189 height 189
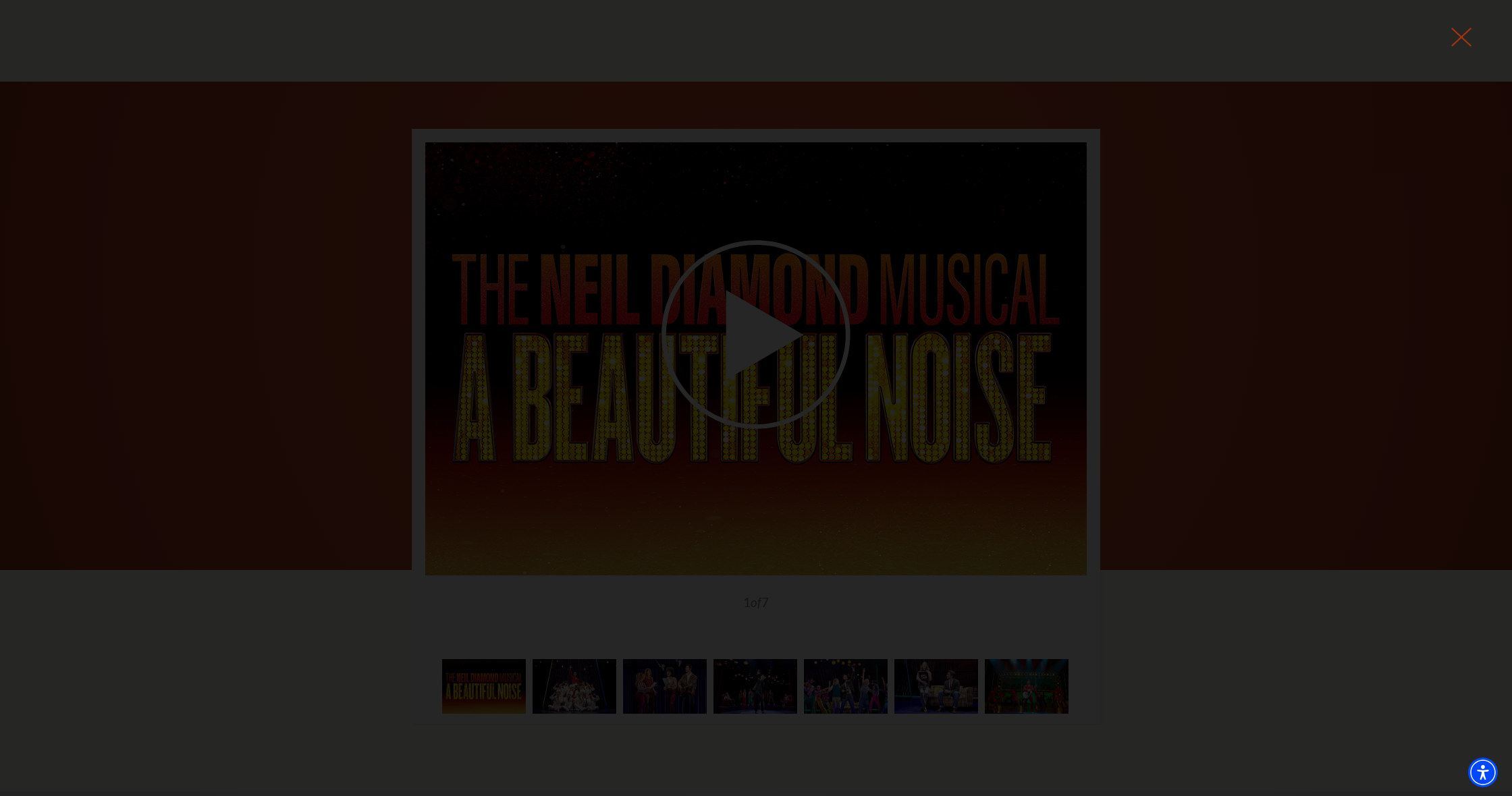
click at [1456, 39] on icon at bounding box center [1461, 37] width 20 height 20
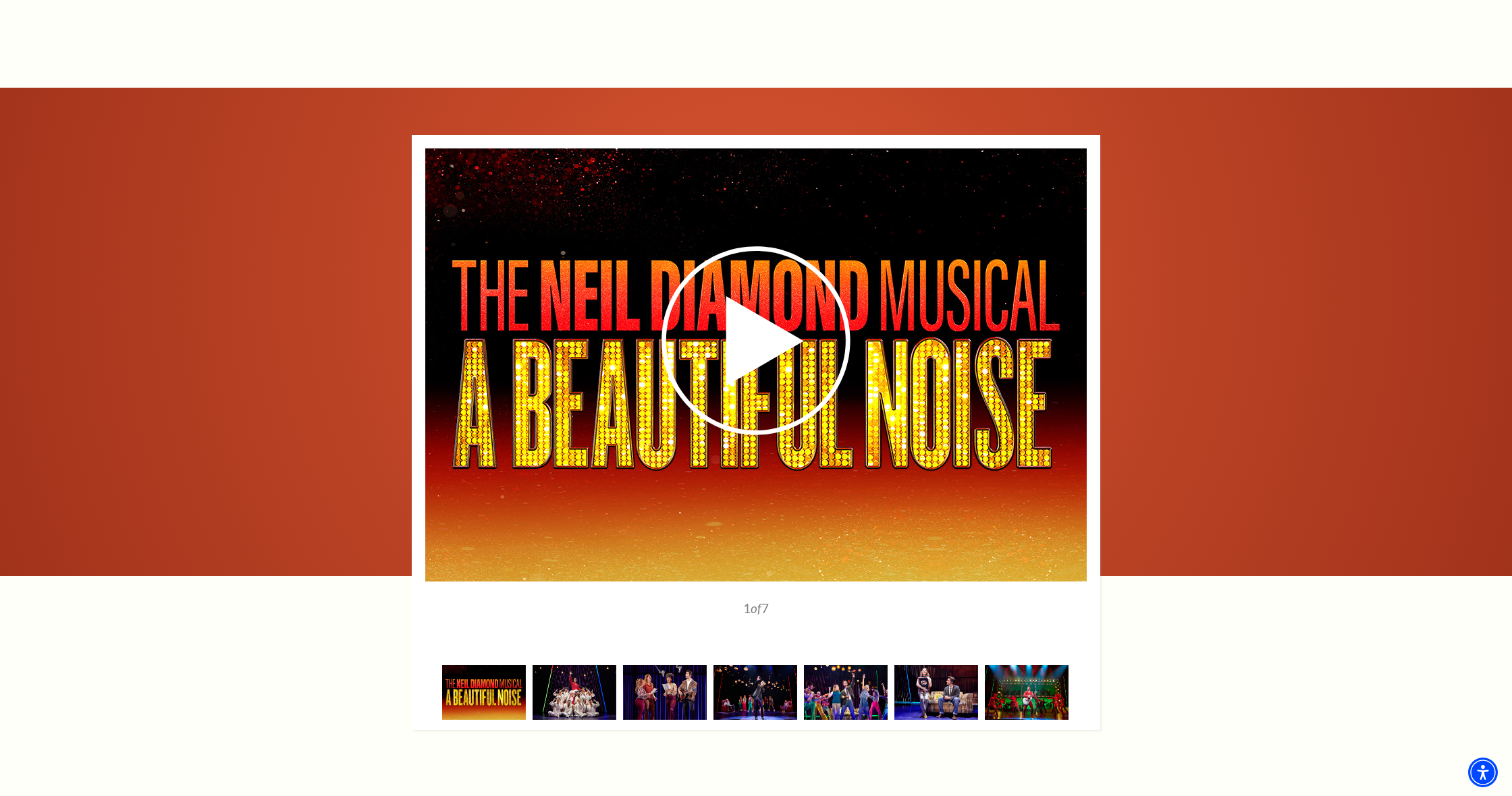
scroll to position [2017, 0]
